Goal: Task Accomplishment & Management: Use online tool/utility

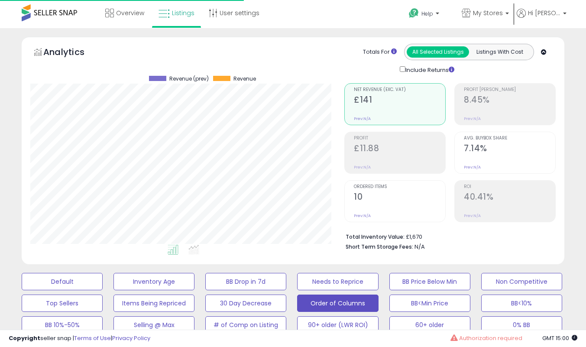
select select "**"
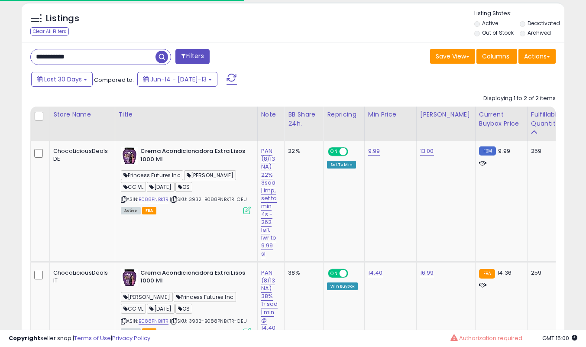
scroll to position [178, 314]
click at [81, 54] on input "**********" at bounding box center [93, 56] width 125 height 15
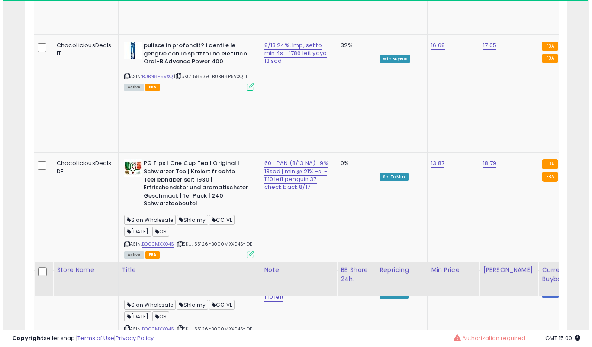
scroll to position [961, 0]
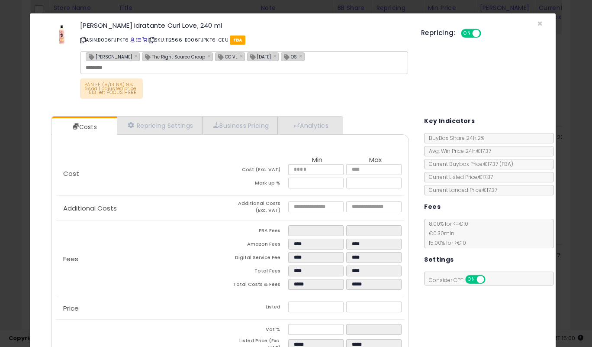
scroll to position [178, 317]
click at [308, 123] on link "Analytics" at bounding box center [310, 125] width 64 height 18
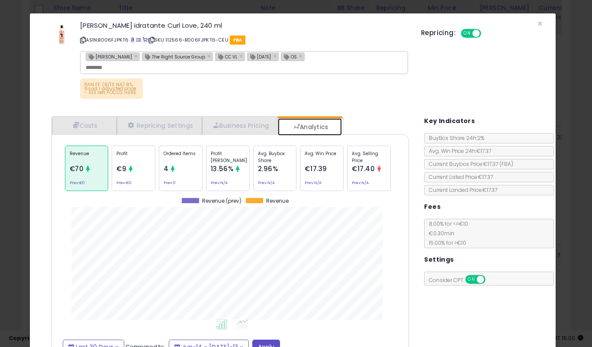
scroll to position [266, 371]
click at [478, 88] on div "[PERSON_NAME] idratante Curl Love, 240 ml ASIN: B006FJPKT6 | SKU: 112566-B006FJ…" at bounding box center [293, 61] width 514 height 83
click at [339, 86] on div "PAN FF (8/13 NA) 8% 6sad | adjusted price - 513 left FOCUS HERE" at bounding box center [244, 90] width 328 height 25
click at [537, 22] on span "×" at bounding box center [540, 23] width 6 height 13
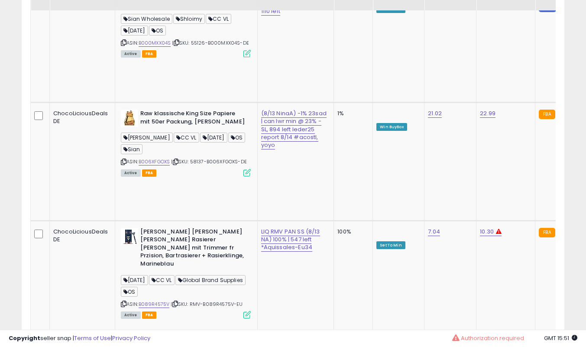
scroll to position [1827, 0]
